Goal: Task Accomplishment & Management: Complete application form

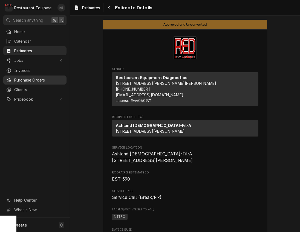
scroll to position [204, 0]
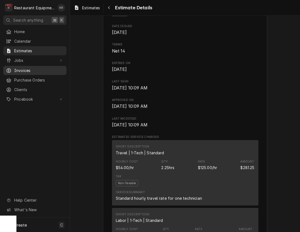
click at [27, 71] on span "Invoices" at bounding box center [39, 71] width 50 height 6
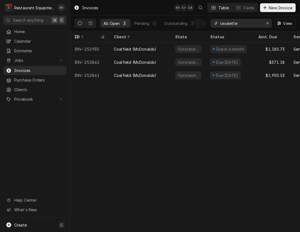
drag, startPoint x: 212, startPoint y: 21, endPoint x: 202, endPoint y: 21, distance: 9.9
click at [221, 21] on input "lavalette" at bounding box center [241, 23] width 41 height 9
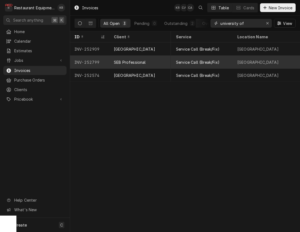
scroll to position [0, 117]
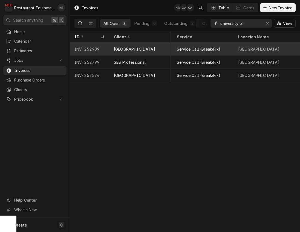
type input "university of"
click at [201, 48] on div "Service Call (Break/Fix)" at bounding box center [199, 49] width 44 height 6
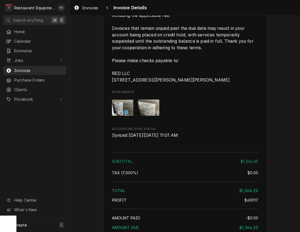
scroll to position [1229, 0]
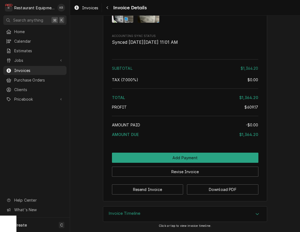
click at [145, 213] on div "Invoice Timeline" at bounding box center [185, 214] width 164 height 15
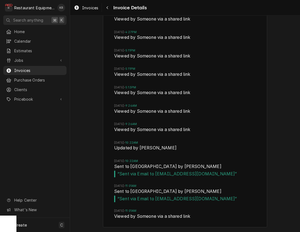
scroll to position [1515, 0]
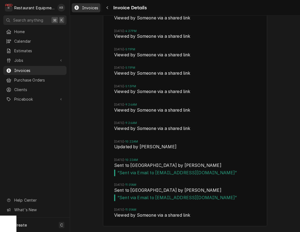
click at [90, 8] on span "Invoices" at bounding box center [90, 8] width 16 height 6
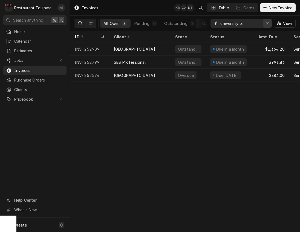
click at [267, 22] on icon "Erase input" at bounding box center [267, 23] width 3 height 4
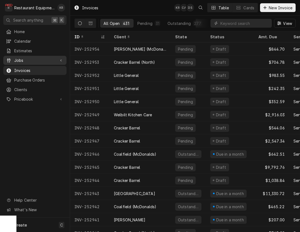
click at [24, 58] on span "Jobs" at bounding box center [34, 61] width 41 height 6
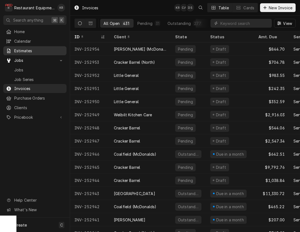
click at [22, 49] on span "Estimates" at bounding box center [39, 51] width 50 height 6
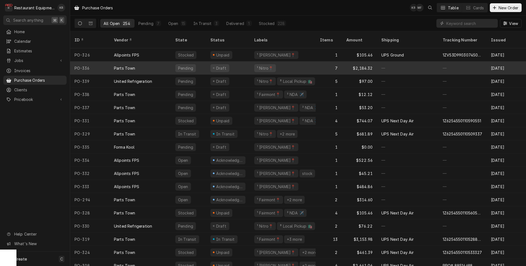
click at [228, 61] on div "Draft" at bounding box center [228, 67] width 44 height 13
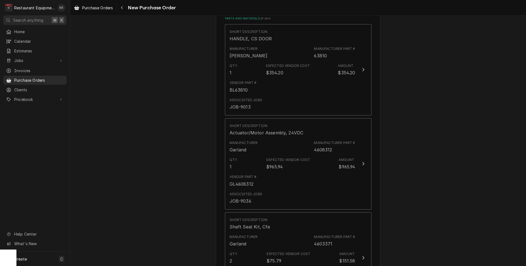
scroll to position [228, 0]
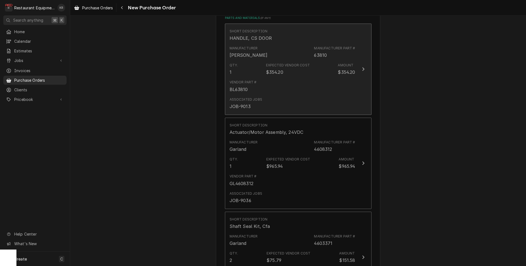
click at [271, 70] on div "$354.20" at bounding box center [274, 72] width 17 height 7
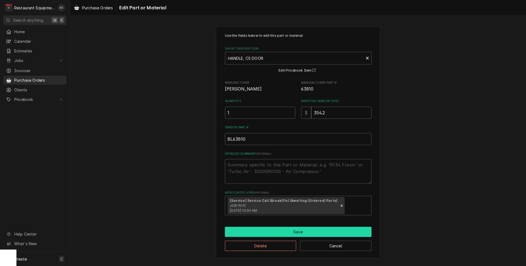
click at [302, 236] on button "Save" at bounding box center [298, 232] width 147 height 10
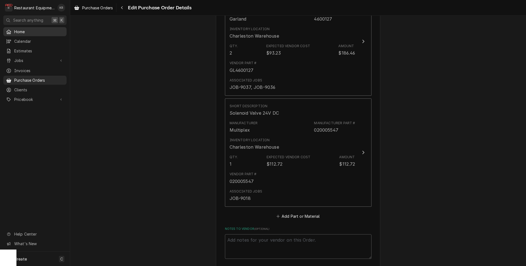
scroll to position [735, 0]
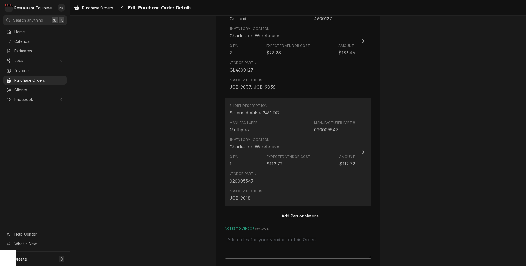
click at [248, 167] on div "Qty. 1 Expected Vendor Cost $112.72 Amount $112.72" at bounding box center [293, 160] width 126 height 17
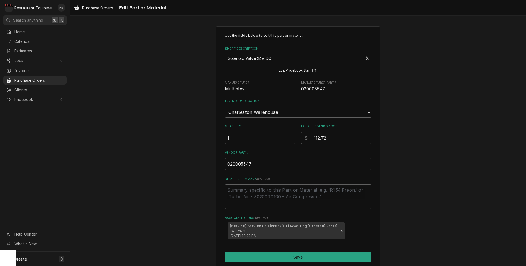
type textarea "x"
type input "1.5"
click at [290, 137] on input "1.5" at bounding box center [260, 138] width 70 height 12
type textarea "x"
type input "2"
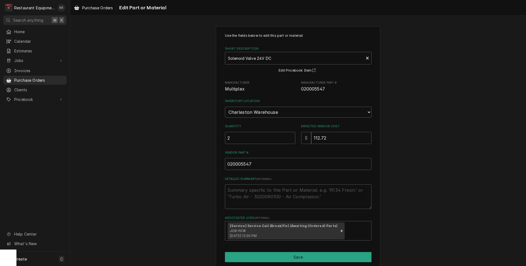
click at [290, 137] on input "2" at bounding box center [260, 138] width 70 height 12
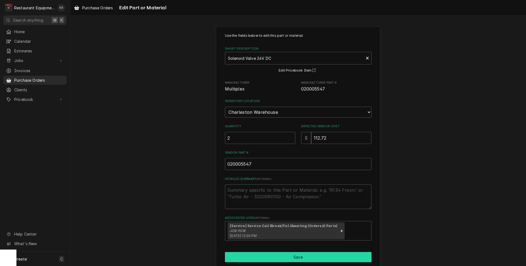
click at [262, 260] on button "Save" at bounding box center [298, 257] width 147 height 10
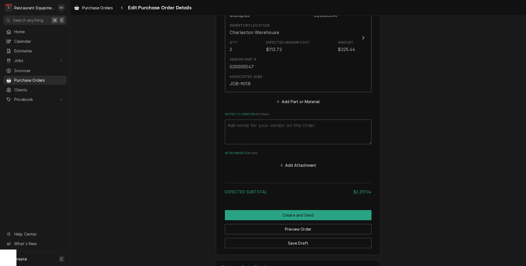
scroll to position [868, 0]
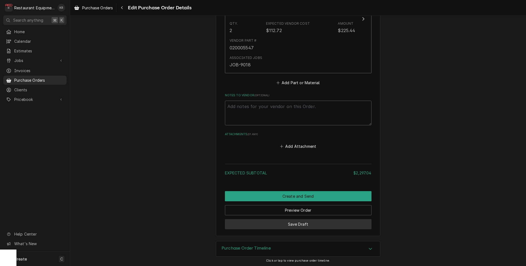
click at [312, 225] on button "Save Draft" at bounding box center [298, 224] width 147 height 10
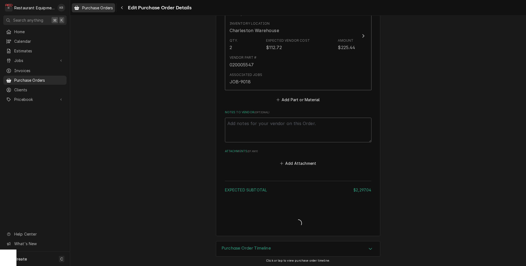
type textarea "x"
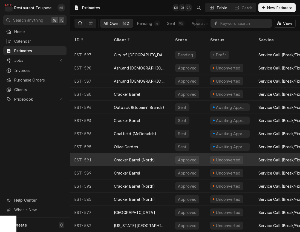
click at [150, 116] on div "Cracker Barrel" at bounding box center [140, 120] width 61 height 13
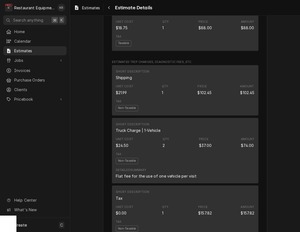
scroll to position [1523, 0]
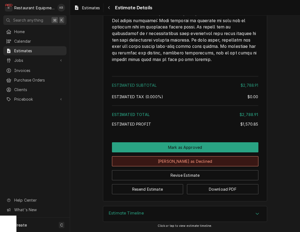
click at [179, 163] on button "[PERSON_NAME] as Declined" at bounding box center [185, 161] width 147 height 10
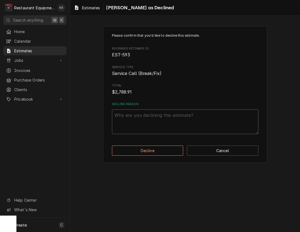
click at [160, 122] on textarea "Decline Reason" at bounding box center [185, 122] width 147 height 25
type textarea "x"
type textarea "T"
type textarea "x"
type textarea "To"
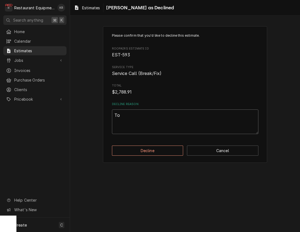
type textarea "x"
type textarea "Too"
type textarea "x"
type textarea "Too"
type textarea "x"
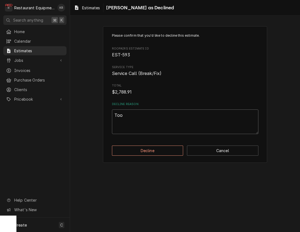
type textarea "Too o"
type textarea "x"
type textarea "Too old"
type textarea "x"
type textarea "Too old"
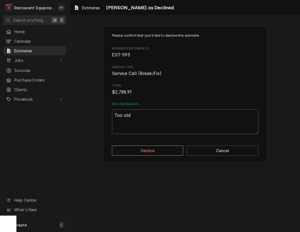
type textarea "x"
type textarea "Too old p"
type textarea "x"
type textarea "Too old pe"
type textarea "x"
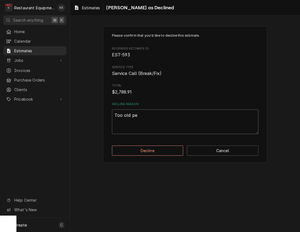
type textarea "Too old per"
type textarea "x"
type textarea "Too old per"
type textarea "x"
type textarea "Too old per R"
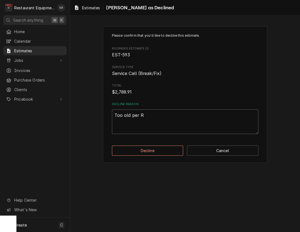
type textarea "x"
type textarea "Too old per Ry"
type textarea "x"
type textarea "Too old per Rya"
type textarea "x"
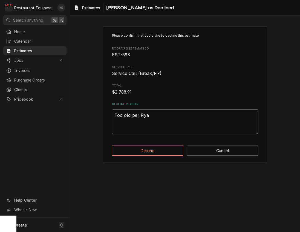
type textarea "Too old per [PERSON_NAME]"
type textarea "x"
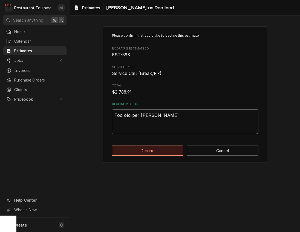
type textarea "Too old per [PERSON_NAME]"
click at [147, 153] on button "Decline" at bounding box center [148, 151] width 72 height 10
type textarea "x"
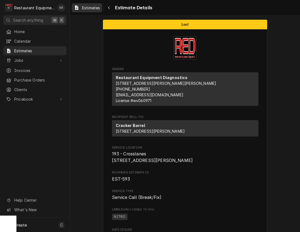
click at [95, 8] on span "Estimates" at bounding box center [91, 8] width 18 height 6
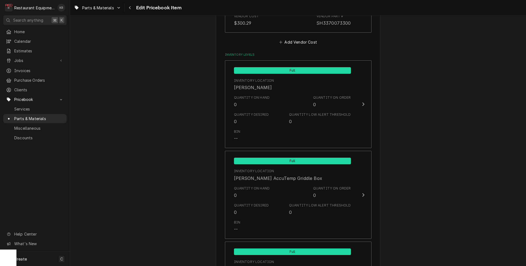
scroll to position [431, 0]
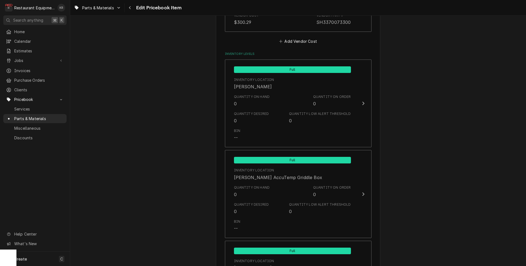
type textarea "x"
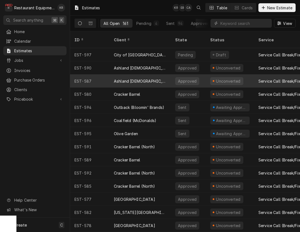
click at [145, 78] on div "Ashland [DEMOGRAPHIC_DATA]-Fil-A" at bounding box center [140, 81] width 61 height 13
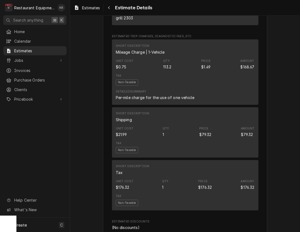
scroll to position [632, 0]
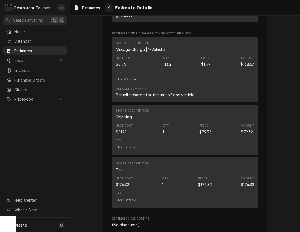
click at [108, 5] on button "Navigate back" at bounding box center [109, 7] width 9 height 9
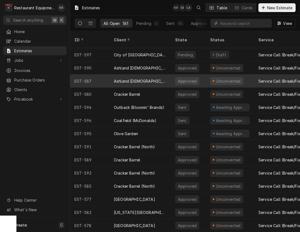
click at [141, 78] on div "Ashland [DEMOGRAPHIC_DATA]-Fil-A" at bounding box center [140, 81] width 53 height 6
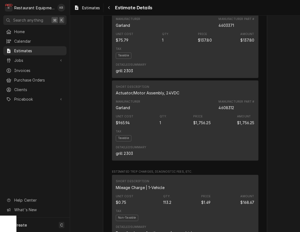
scroll to position [495, 0]
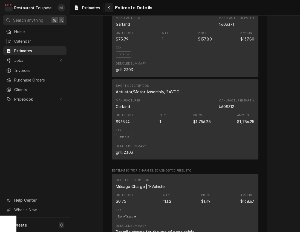
click at [109, 8] on icon "Navigate back" at bounding box center [109, 8] width 2 height 4
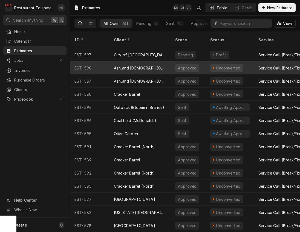
click at [129, 64] on div "Ashland [DEMOGRAPHIC_DATA]-Fil-A" at bounding box center [140, 67] width 61 height 13
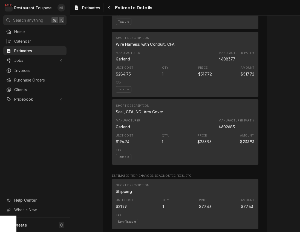
scroll to position [597, 0]
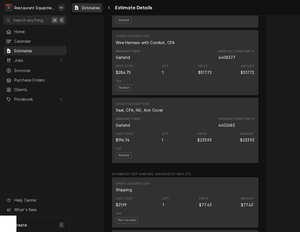
click at [92, 10] on span "Estimates" at bounding box center [91, 8] width 18 height 6
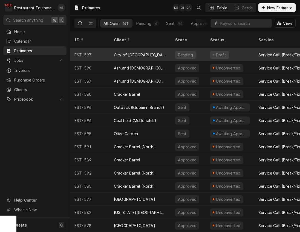
click at [137, 52] on div "City of [GEOGRAPHIC_DATA]" at bounding box center [140, 55] width 53 height 6
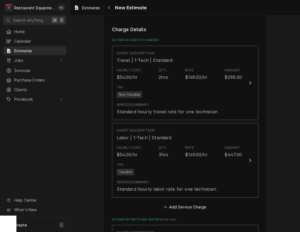
scroll to position [371, 0]
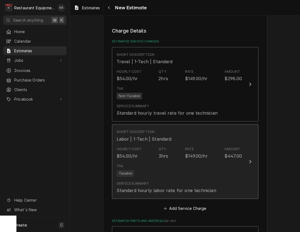
click at [165, 159] on div "3hrs" at bounding box center [164, 156] width 10 height 7
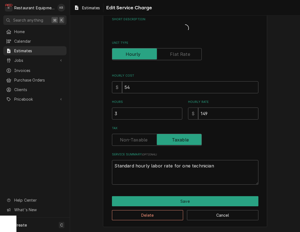
scroll to position [23, 0]
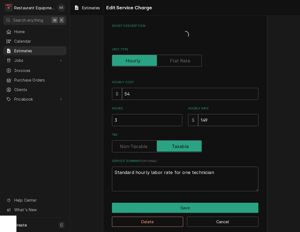
type textarea "x"
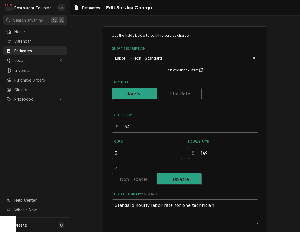
click at [145, 176] on label "Tax" at bounding box center [157, 179] width 90 height 12
click at [145, 176] on input "Tax" at bounding box center [157, 179] width 85 height 12
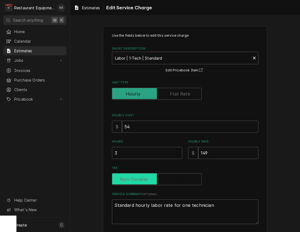
checkbox input "false"
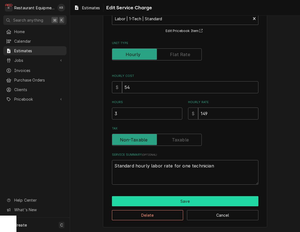
click at [173, 204] on button "Save" at bounding box center [185, 201] width 147 height 10
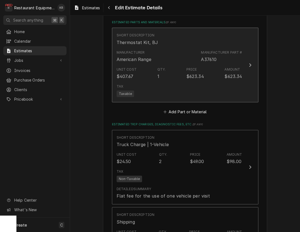
click at [141, 75] on div "Unit Cost $407.67 Qty. 1 Price $623.34 Amount $623.34" at bounding box center [180, 73] width 126 height 17
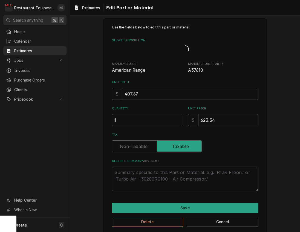
type textarea "x"
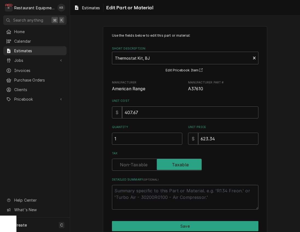
click at [139, 166] on label "Tax" at bounding box center [157, 165] width 90 height 12
click at [139, 166] on input "Tax" at bounding box center [157, 165] width 85 height 12
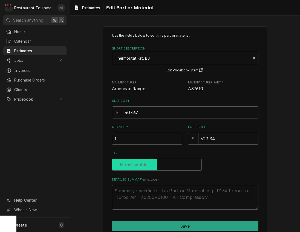
checkbox input "false"
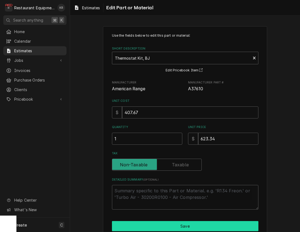
click at [165, 225] on button "Save" at bounding box center [185, 226] width 147 height 10
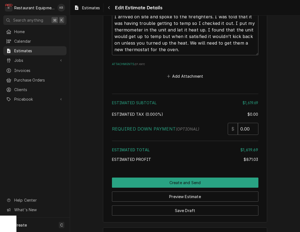
scroll to position [1031, 0]
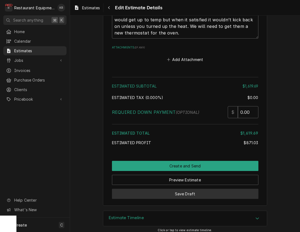
click at [168, 192] on button "Save Draft" at bounding box center [185, 194] width 147 height 10
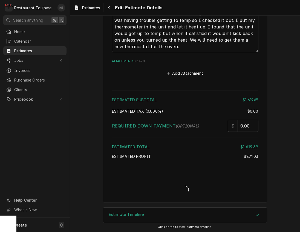
scroll to position [1017, 0]
type textarea "x"
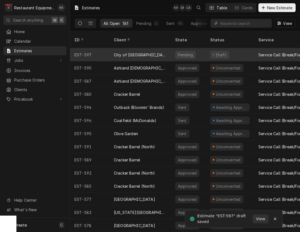
click at [153, 49] on div "City of [GEOGRAPHIC_DATA]" at bounding box center [140, 54] width 61 height 13
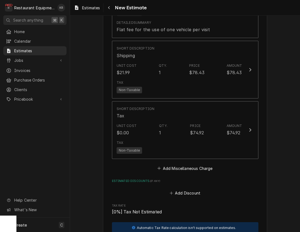
scroll to position [735, 0]
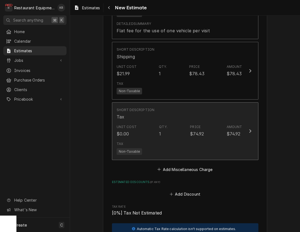
click at [178, 142] on div "Tax Non-Taxable" at bounding box center [180, 148] width 126 height 18
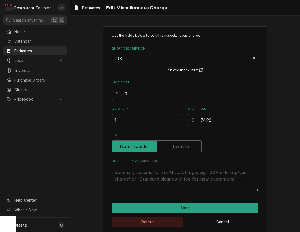
click at [181, 223] on button "Delete" at bounding box center [148, 222] width 72 height 10
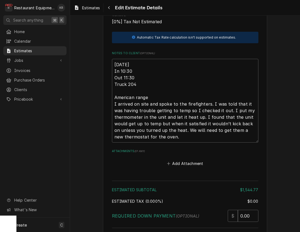
scroll to position [974, 0]
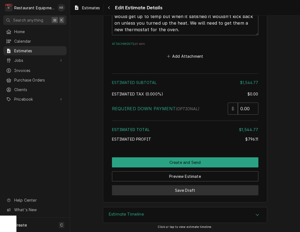
click at [181, 189] on button "Save Draft" at bounding box center [185, 190] width 147 height 10
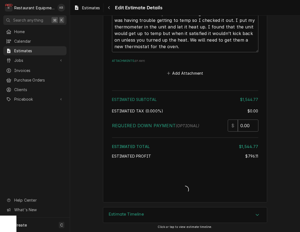
type textarea "x"
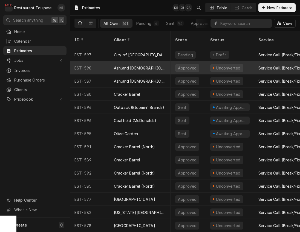
scroll to position [0, 0]
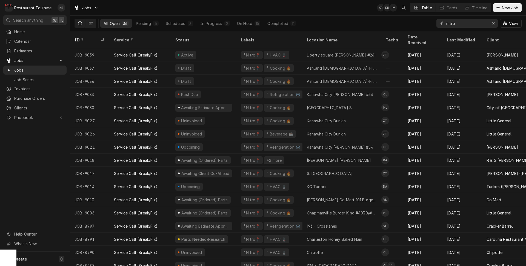
click at [510, 10] on button "New Job" at bounding box center [507, 7] width 28 height 9
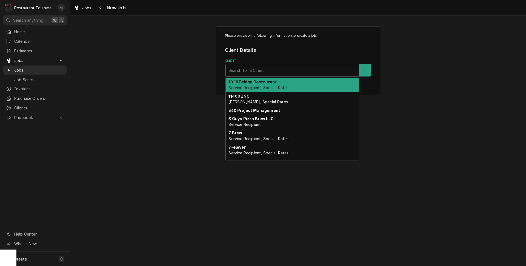
click at [264, 72] on div "Client" at bounding box center [292, 70] width 128 height 10
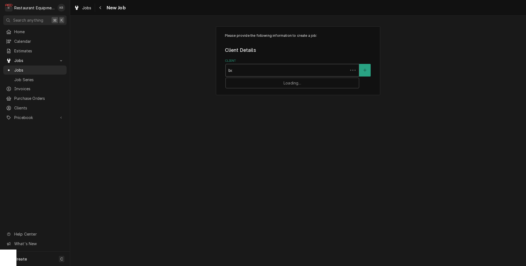
type input "[PERSON_NAME]"
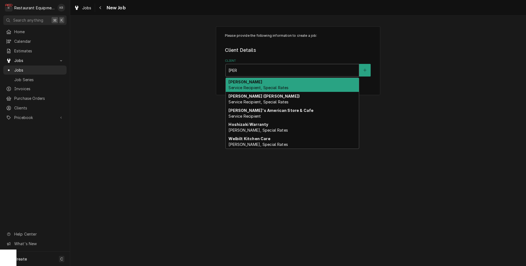
click at [263, 85] on span "Service Recipient, Special Rates" at bounding box center [258, 87] width 60 height 5
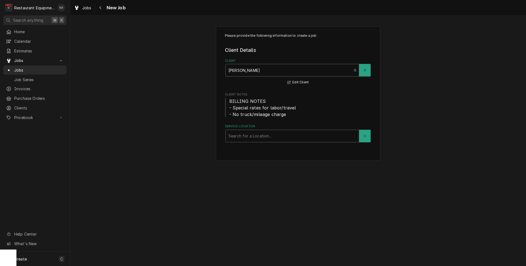
click at [263, 135] on div "Service Location" at bounding box center [292, 136] width 128 height 10
type input "[PERSON_NAME]"
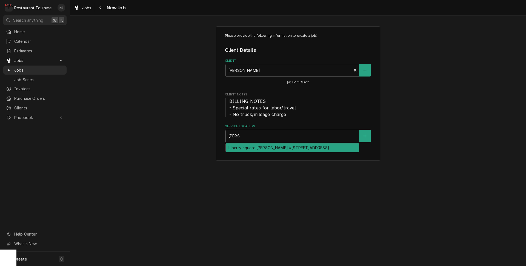
click at [268, 151] on div "Liberty square Bob Evans #261 / 70 Liberty Square Dr, Hurricane, WV 25526" at bounding box center [292, 147] width 133 height 8
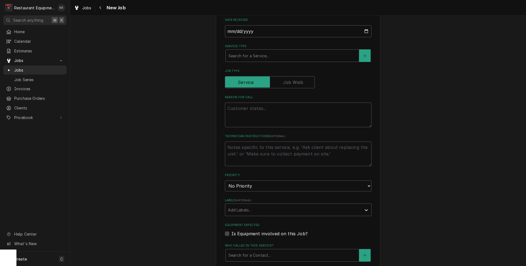
scroll to position [188, 0]
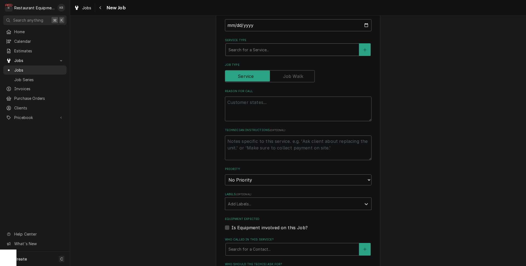
click at [254, 47] on div "Service Type" at bounding box center [292, 50] width 128 height 10
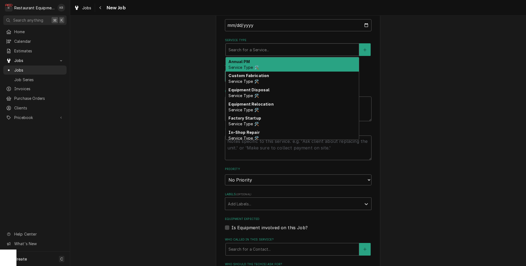
type textarea "x"
type input "b"
type textarea "x"
type input "br"
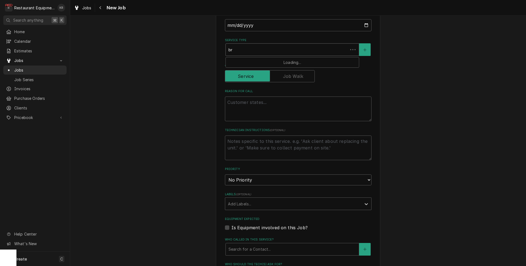
type textarea "x"
type input "bre"
type textarea "x"
type input "brea"
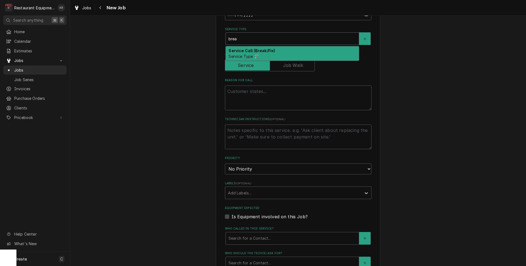
click at [254, 47] on div "Service Call (Break/Fix) Service Type 🛠️" at bounding box center [292, 53] width 133 height 14
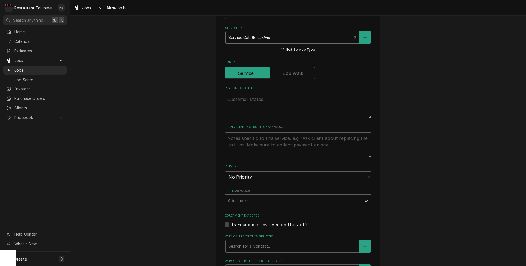
click at [252, 104] on textarea "Reason For Call" at bounding box center [298, 105] width 147 height 25
type textarea "x"
type textarea "i"
type textarea "x"
type textarea "ic"
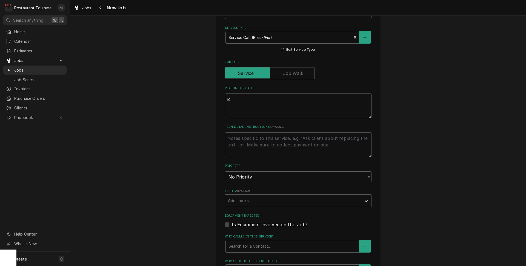
type textarea "x"
type textarea "ice"
type textarea "x"
type textarea "ice"
type textarea "x"
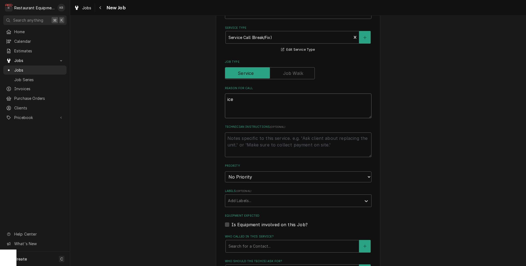
type textarea "ice m"
type textarea "x"
type textarea "ice ma"
type textarea "x"
type textarea "ice mac"
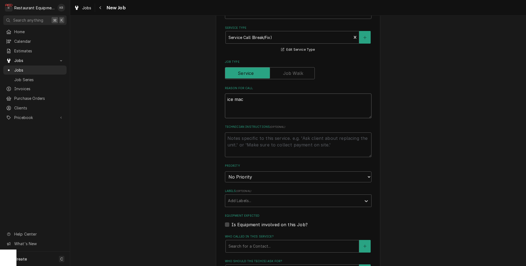
type textarea "x"
type textarea "ice machi"
type textarea "x"
type textarea "ice machin"
type textarea "x"
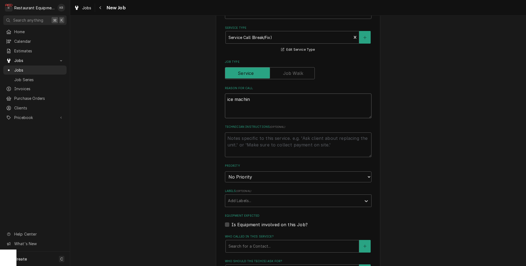
type textarea "ice machine"
type textarea "x"
type textarea "ice machine"
type textarea "x"
type textarea "ice machine n"
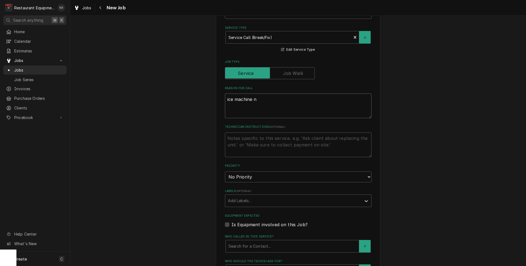
type textarea "x"
type textarea "ice machine no"
type textarea "x"
type textarea "ice machine not"
type textarea "x"
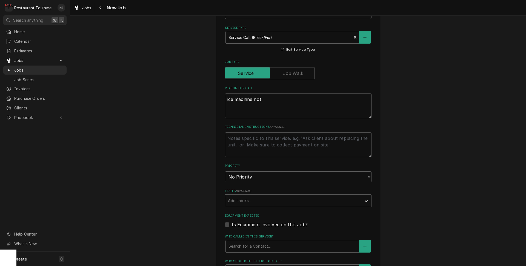
type textarea "ice machine not"
type textarea "x"
type textarea "ice machine not m"
type textarea "x"
type textarea "ice machine not ma"
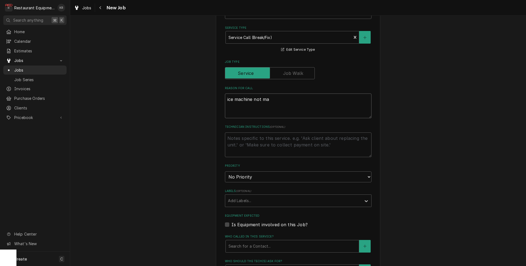
type textarea "x"
type textarea "ice machine not mak"
type textarea "x"
type textarea "ice machine not maki"
type textarea "x"
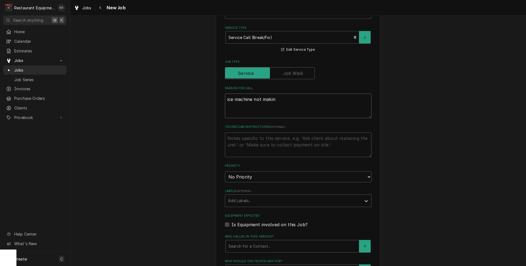
type textarea "ice machine not makine"
type textarea "x"
type textarea "ice machine not makin"
type textarea "x"
type textarea "ice machine not maki"
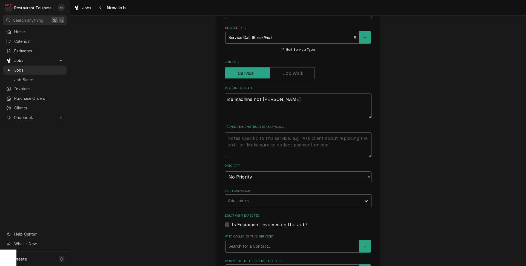
type textarea "x"
type textarea "ice machine not makin"
type textarea "x"
type textarea "ice machine not making"
type textarea "x"
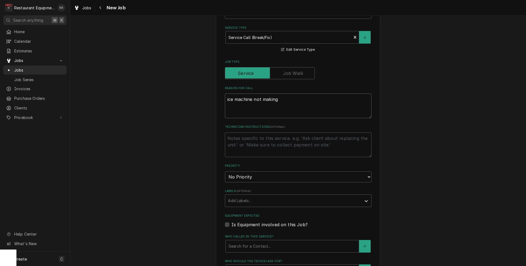
type textarea "ice machine not making"
type textarea "x"
type textarea "ice machine not making i"
type textarea "x"
type textarea "ice machine not making ic"
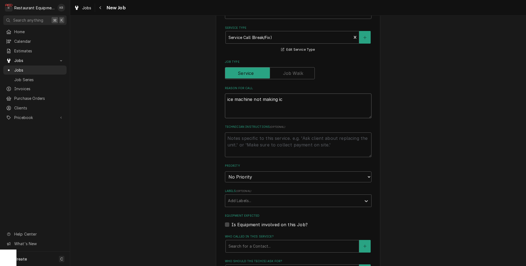
type textarea "x"
type textarea "ice machine not making ice"
type textarea "x"
type textarea "ice machine not making ice"
select select "2"
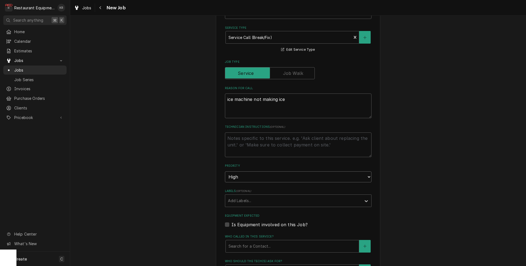
click option "High" at bounding box center [0, 0] width 0 height 0
click at [250, 200] on div "Labels" at bounding box center [293, 201] width 131 height 10
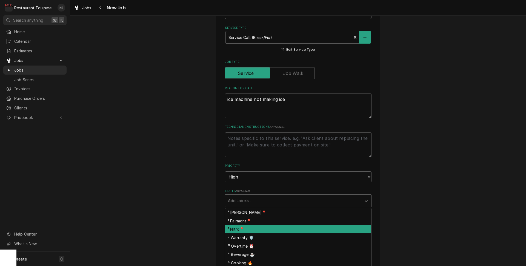
click at [250, 227] on div "¹ Nitro📍" at bounding box center [298, 229] width 146 height 8
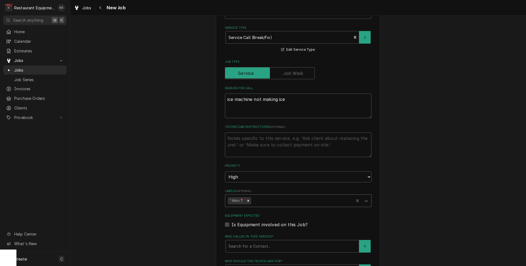
click at [265, 201] on div "Labels" at bounding box center [301, 201] width 99 height 10
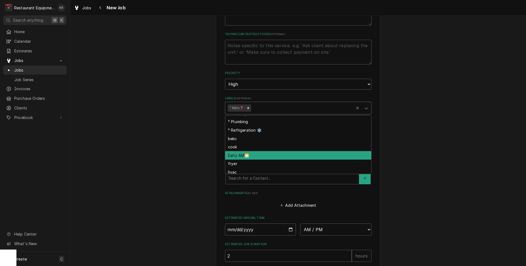
scroll to position [91, 0]
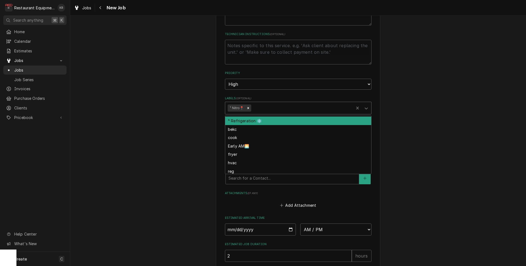
click at [267, 120] on div "⁴ Refrigeration ❄️" at bounding box center [298, 120] width 146 height 8
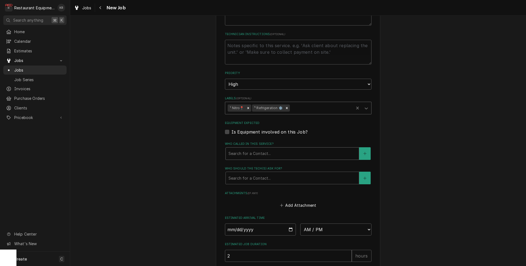
click at [261, 155] on div "Who called in this service?" at bounding box center [292, 153] width 128 height 10
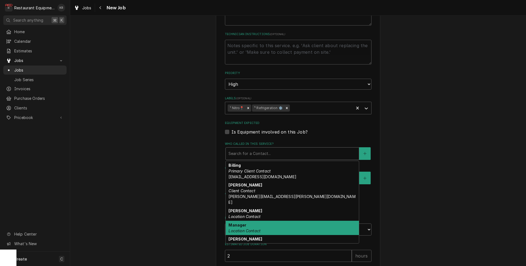
click at [258, 221] on div "Manager Location Contact" at bounding box center [292, 228] width 133 height 14
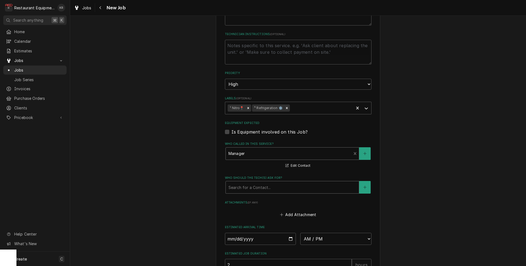
drag, startPoint x: 259, startPoint y: 184, endPoint x: 261, endPoint y: 189, distance: 5.5
click at [259, 184] on div "Who should the tech(s) ask for?" at bounding box center [292, 187] width 128 height 10
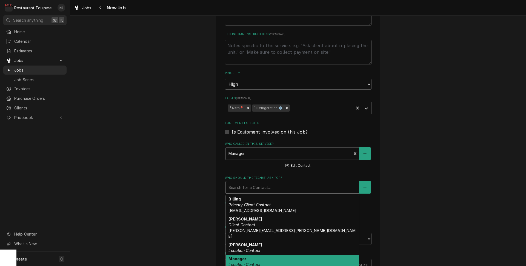
click at [261, 255] on div "Manager Location Contact" at bounding box center [292, 262] width 133 height 14
type textarea "x"
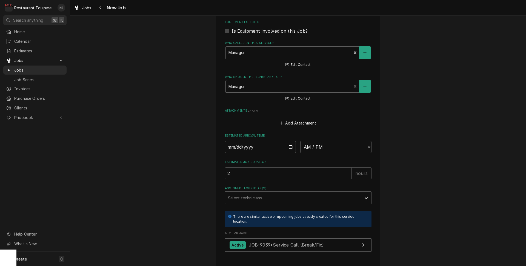
scroll to position [429, 0]
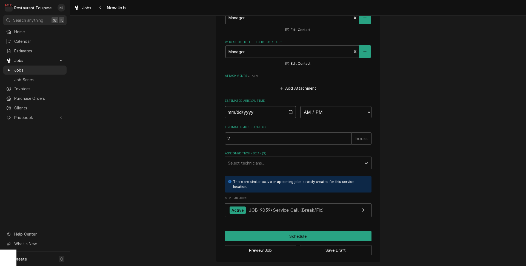
click at [288, 110] on input "Date" at bounding box center [260, 112] width 71 height 12
type input "2025-09-26"
type textarea "x"
click at [300, 106] on select "AM / PM 6:00 AM 6:15 AM 6:30 AM 6:45 AM 7:00 AM 7:15 AM 7:30 AM 7:45 AM 8:00 AM…" at bounding box center [335, 112] width 71 height 12
select select "13:45:00"
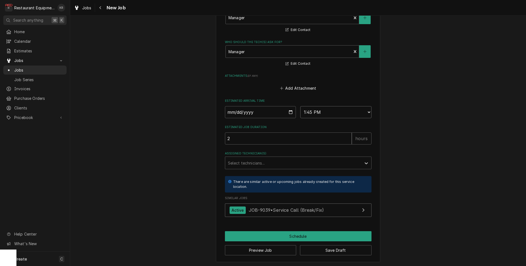
click option "1:45 PM" at bounding box center [0, 0] width 0 height 0
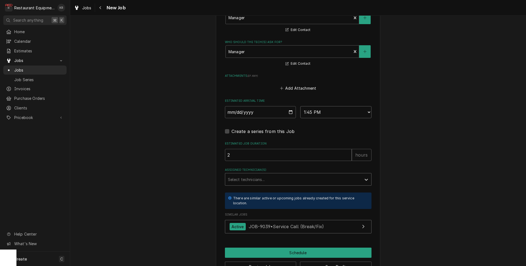
type textarea "x"
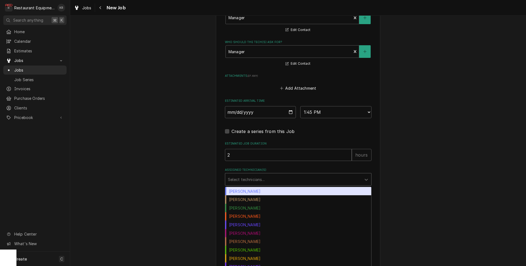
click at [257, 177] on div "Assigned Technician(s)" at bounding box center [293, 179] width 131 height 10
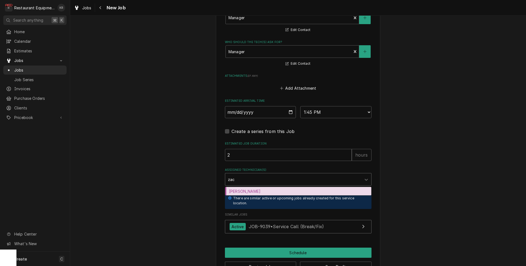
type input "zack"
click at [254, 189] on div "Zack Tussey" at bounding box center [298, 191] width 146 height 8
type textarea "x"
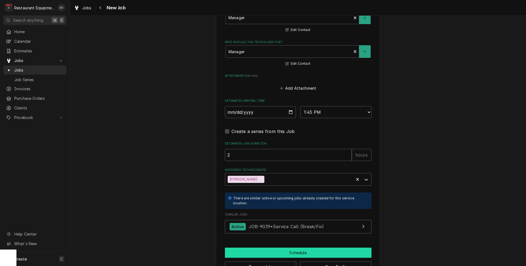
click at [248, 251] on button "Schedule" at bounding box center [298, 252] width 147 height 10
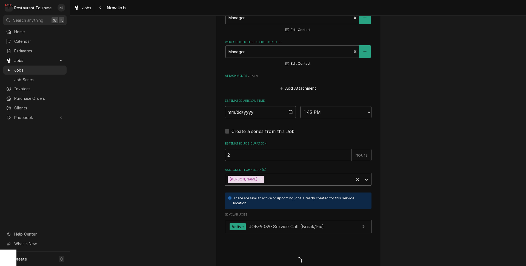
type textarea "x"
